Goal: Task Accomplishment & Management: Use online tool/utility

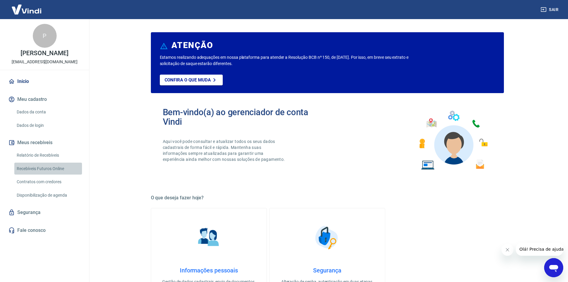
click at [45, 169] on link "Recebíveis Futuros Online" at bounding box center [48, 169] width 68 height 12
click at [541, 9] on icon "button" at bounding box center [544, 10] width 6 height 6
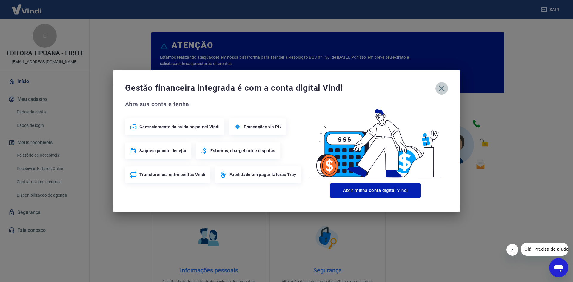
click at [440, 89] on icon "button" at bounding box center [442, 89] width 10 height 10
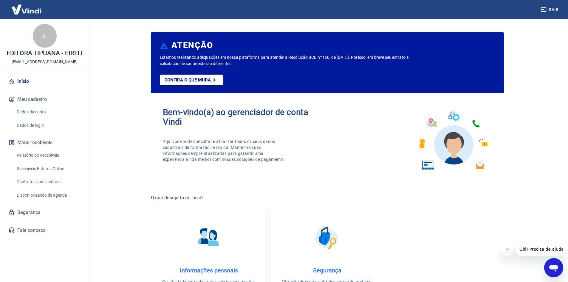
click at [41, 168] on link "Recebíveis Futuros Online" at bounding box center [48, 169] width 68 height 12
